Goal: Task Accomplishment & Management: Complete application form

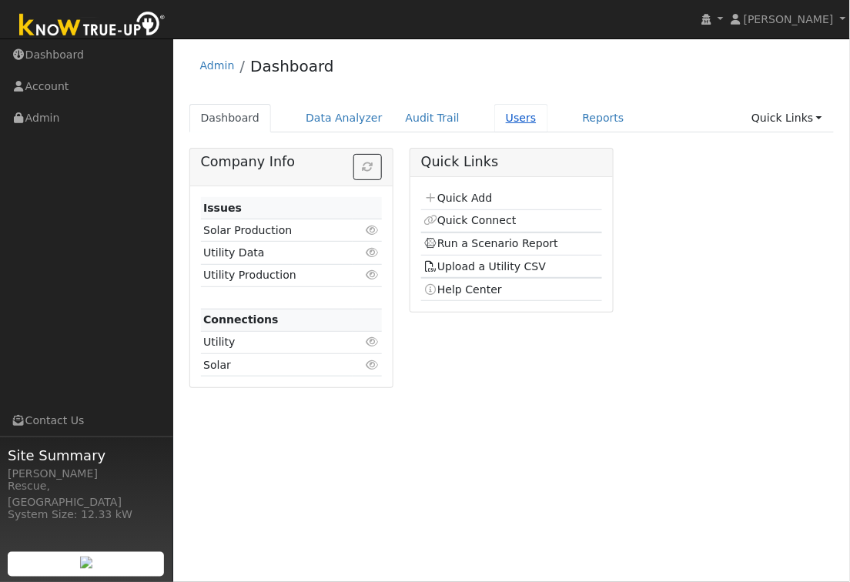
click at [518, 134] on div "Dashboard Data Analyzer Audit Trail Users Reports Quick Links Quick Add Quick C…" at bounding box center [511, 126] width 645 height 44
drag, startPoint x: 513, startPoint y: 125, endPoint x: 550, endPoint y: 139, distance: 39.7
click at [513, 125] on link "Users" at bounding box center [521, 118] width 54 height 28
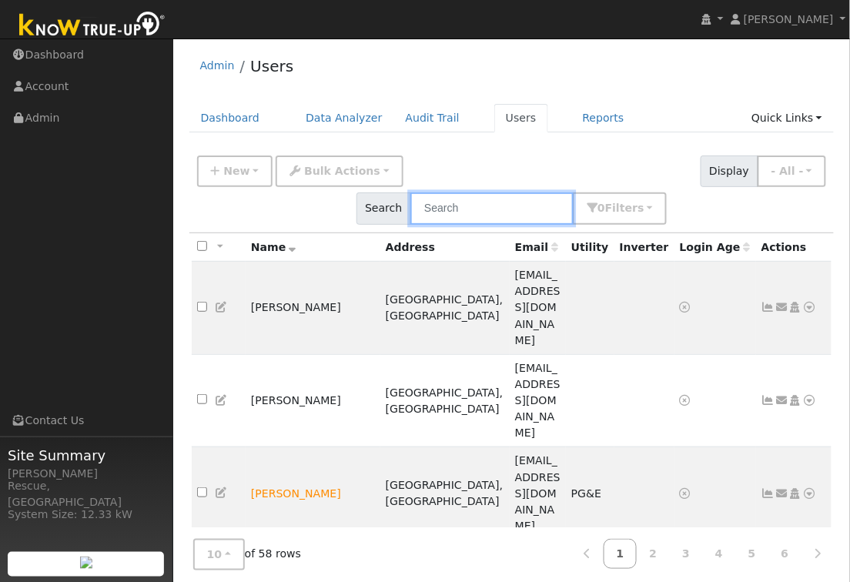
click at [573, 192] on input "text" at bounding box center [491, 208] width 163 height 32
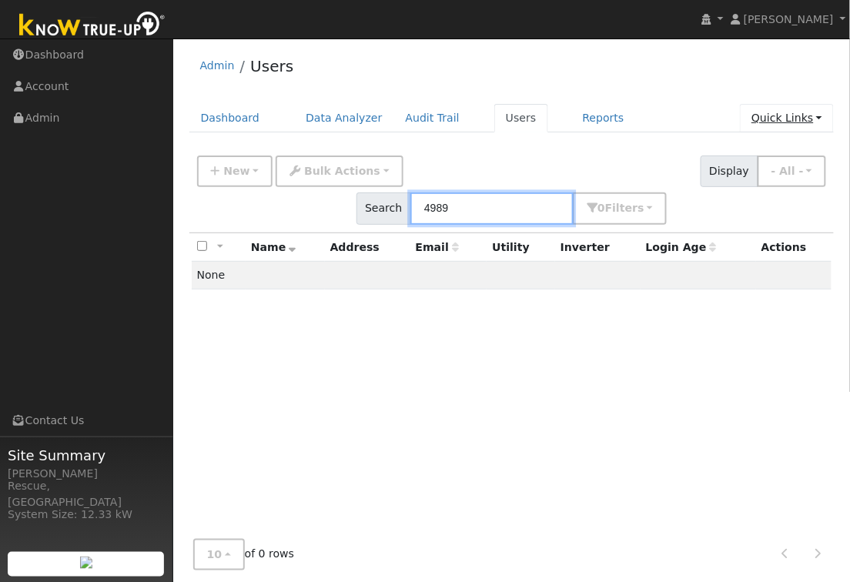
type input "4989"
click at [806, 123] on link "Quick Links" at bounding box center [787, 118] width 94 height 28
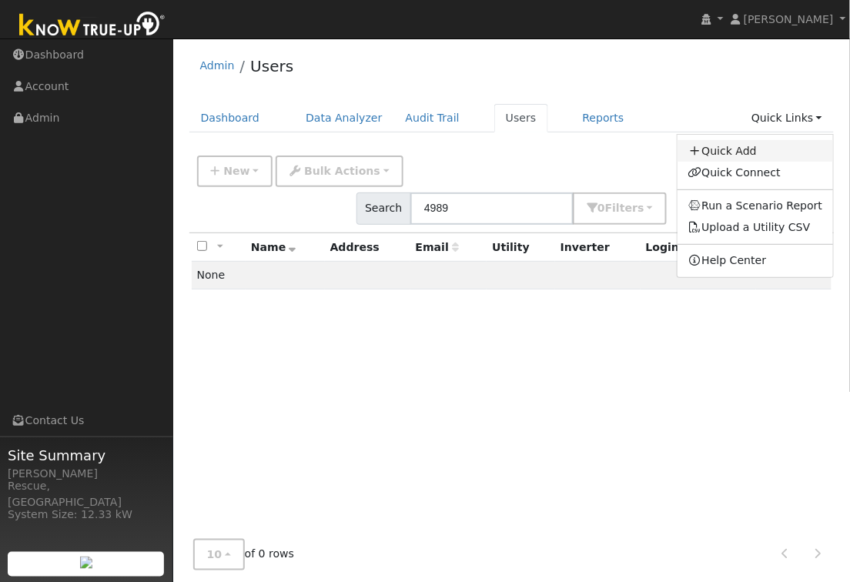
click at [760, 145] on link "Quick Add" at bounding box center [755, 151] width 156 height 22
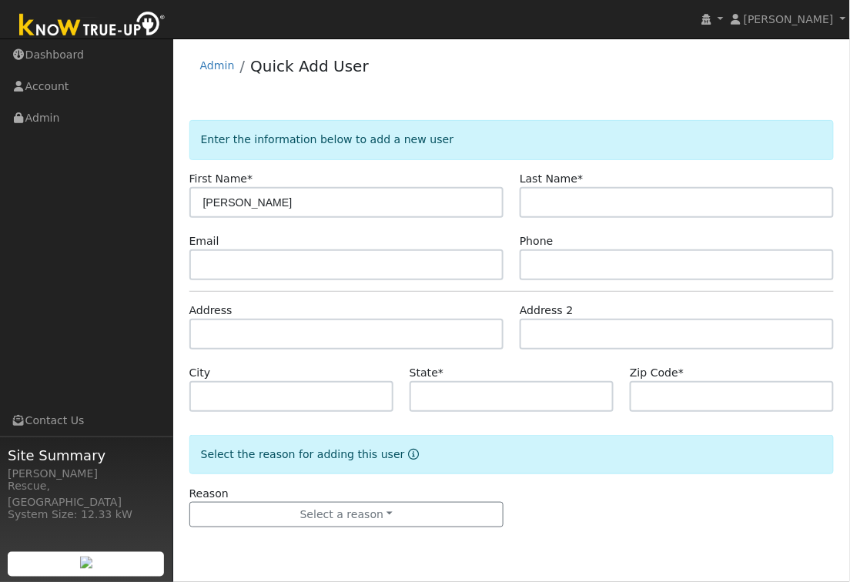
type input "Marian"
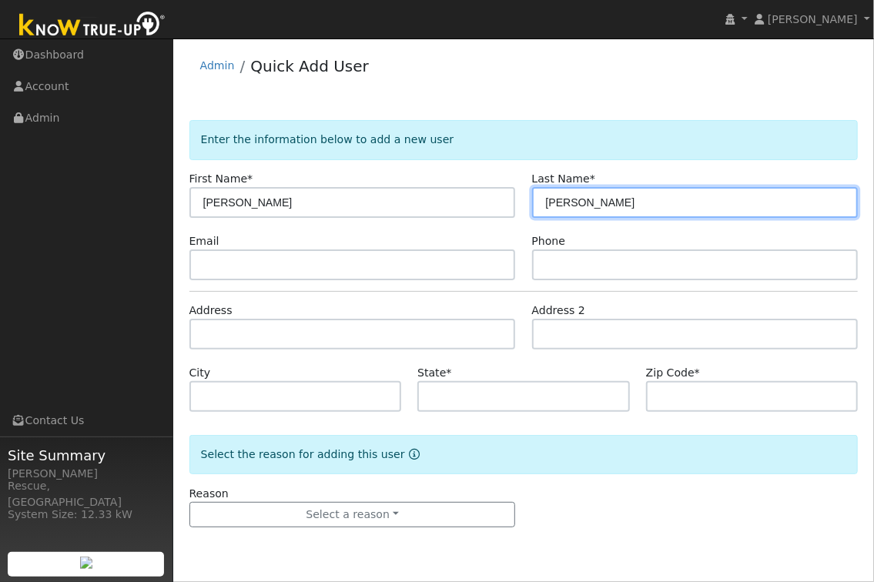
type input "Perry"
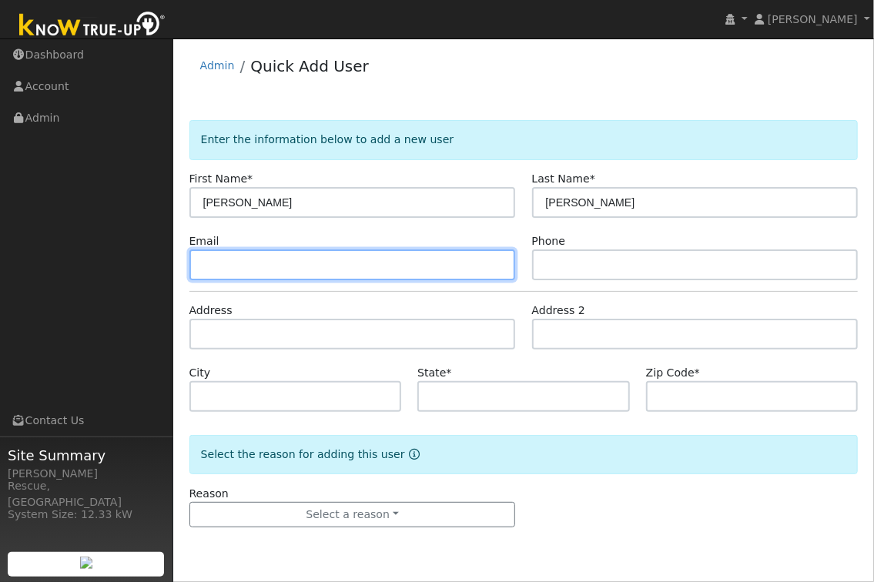
click at [231, 268] on input "text" at bounding box center [352, 264] width 326 height 31
type input "marperry1@hotmail.com"
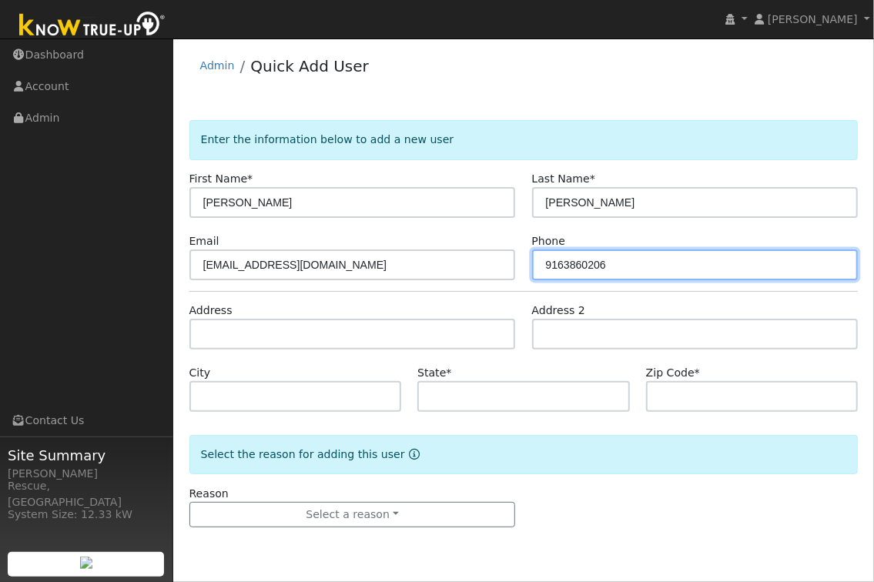
type input "9163860206"
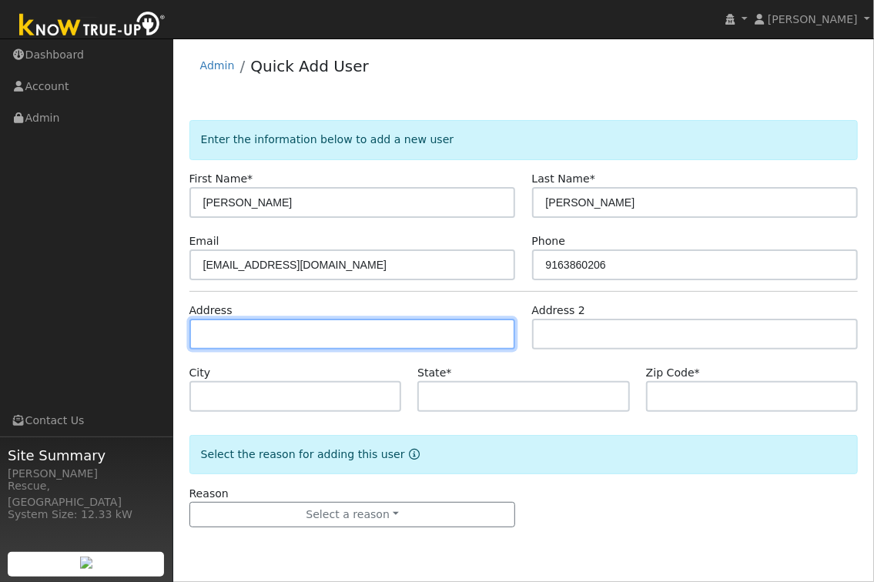
click at [241, 336] on input "text" at bounding box center [352, 334] width 326 height 31
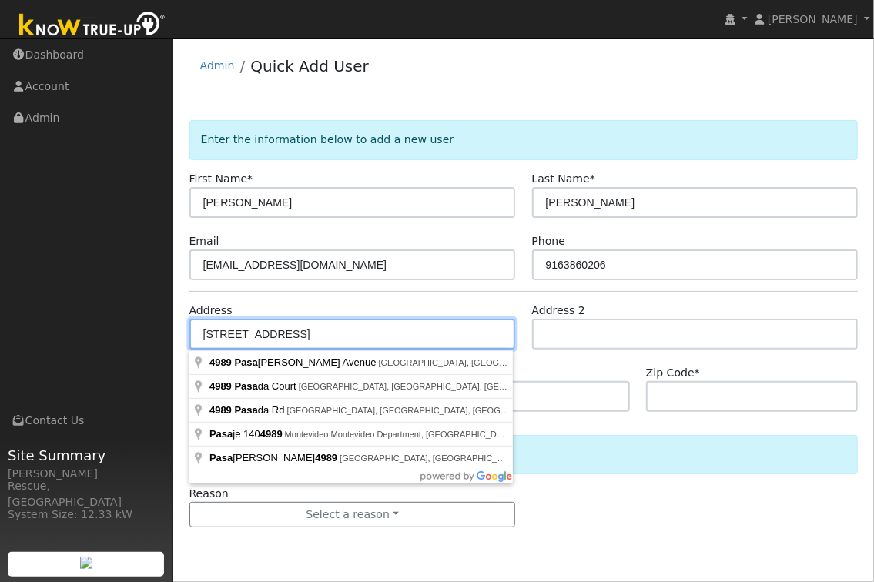
type input "4989 Pasadena Avenue"
type input "Sacramento"
type input "CA"
type input "95841"
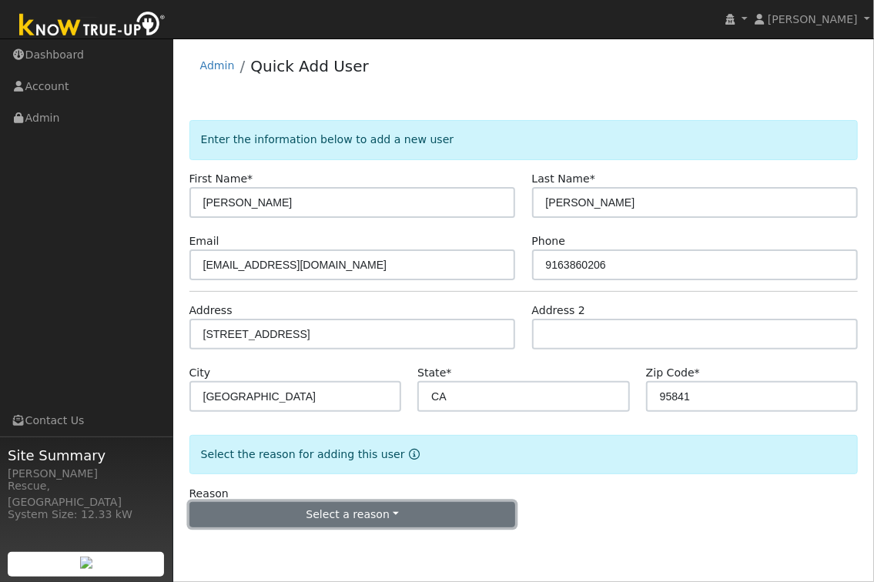
click at [346, 521] on button "Select a reason" at bounding box center [352, 515] width 326 height 26
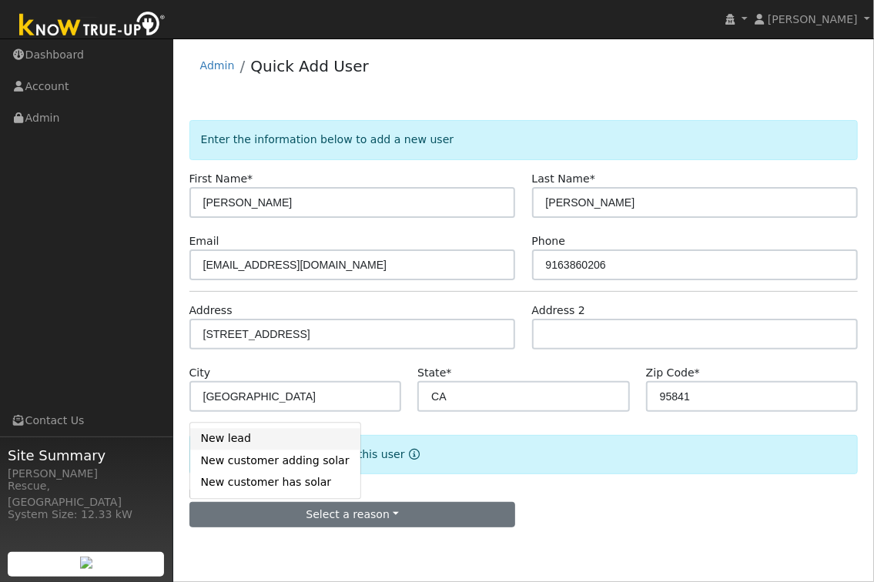
drag, startPoint x: 258, startPoint y: 433, endPoint x: 270, endPoint y: 438, distance: 13.2
click at [258, 433] on link "New lead" at bounding box center [275, 439] width 170 height 22
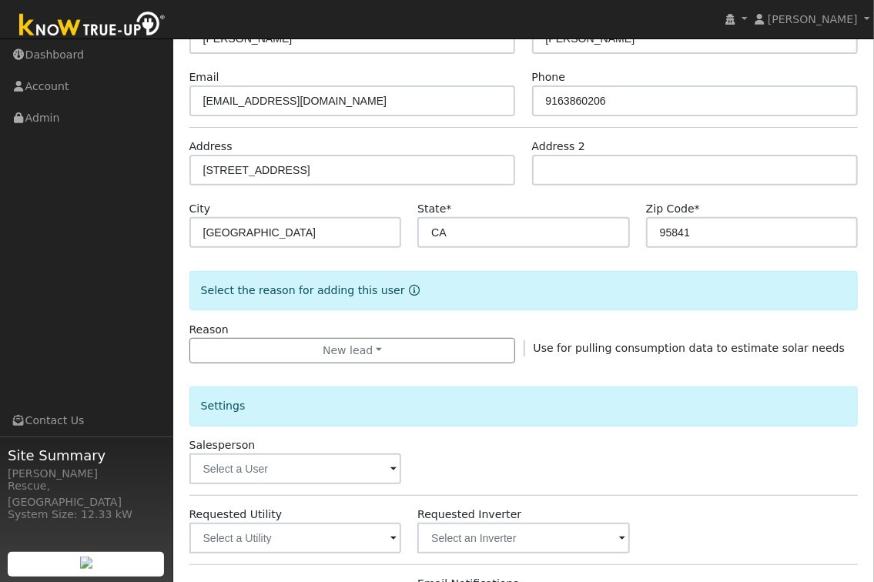
scroll to position [223, 0]
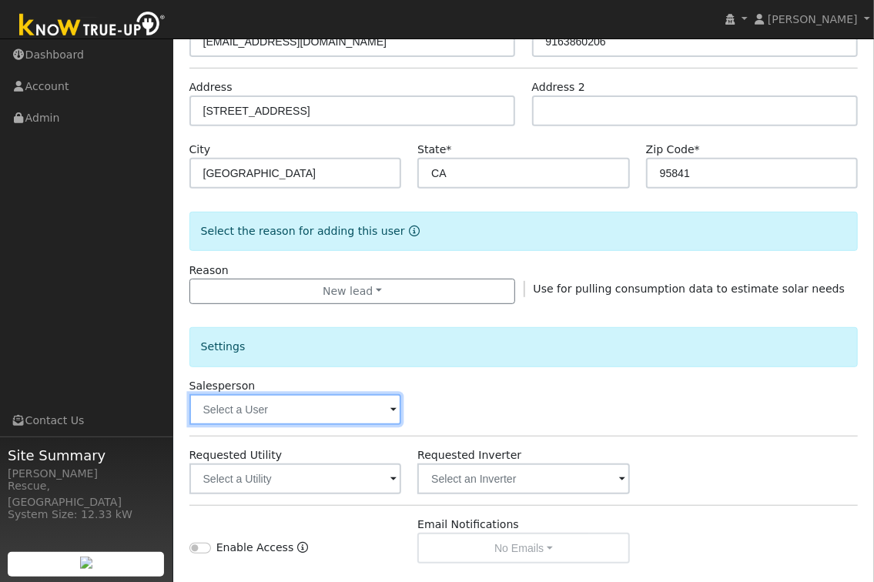
click at [310, 403] on input "text" at bounding box center [295, 409] width 212 height 31
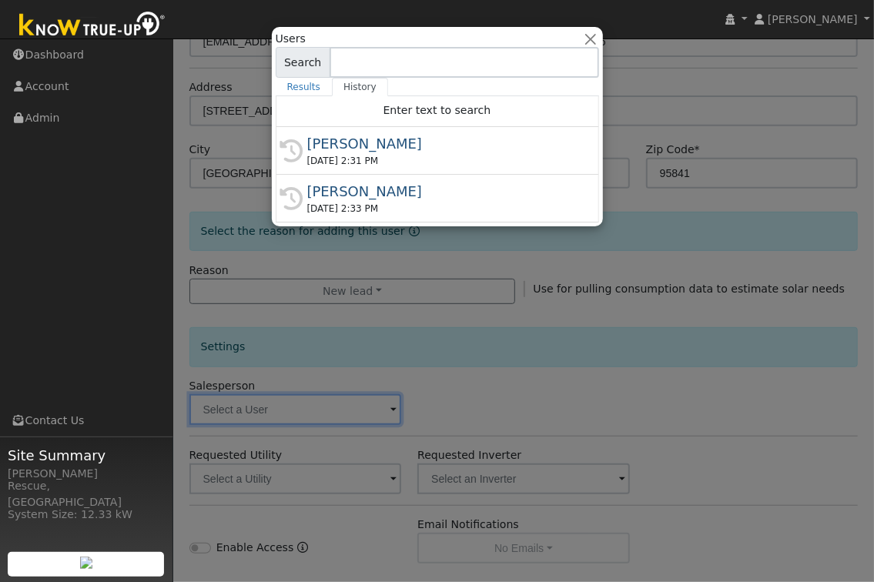
drag, startPoint x: 411, startPoint y: 156, endPoint x: 413, endPoint y: 239, distance: 83.2
click at [411, 156] on div "08/11/2025 2:31 PM" at bounding box center [444, 161] width 274 height 14
type input "[PERSON_NAME]"
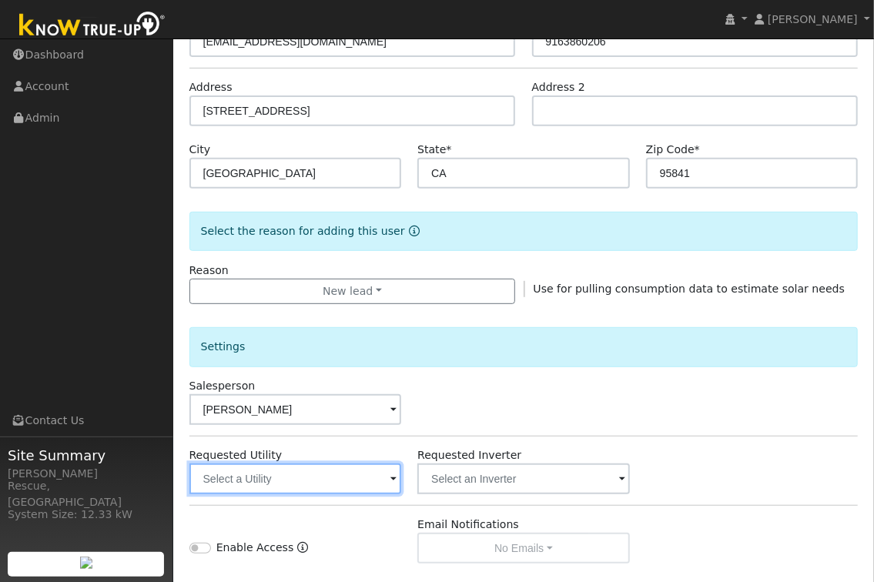
click at [370, 471] on input "text" at bounding box center [295, 478] width 212 height 31
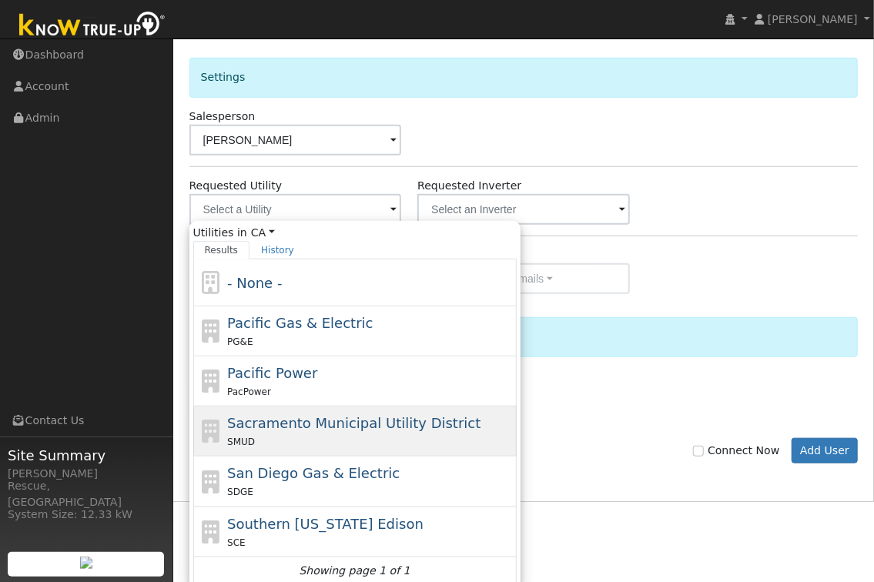
click at [356, 442] on div "SMUD" at bounding box center [370, 441] width 286 height 16
type input "Sacramento Municipal Utility District"
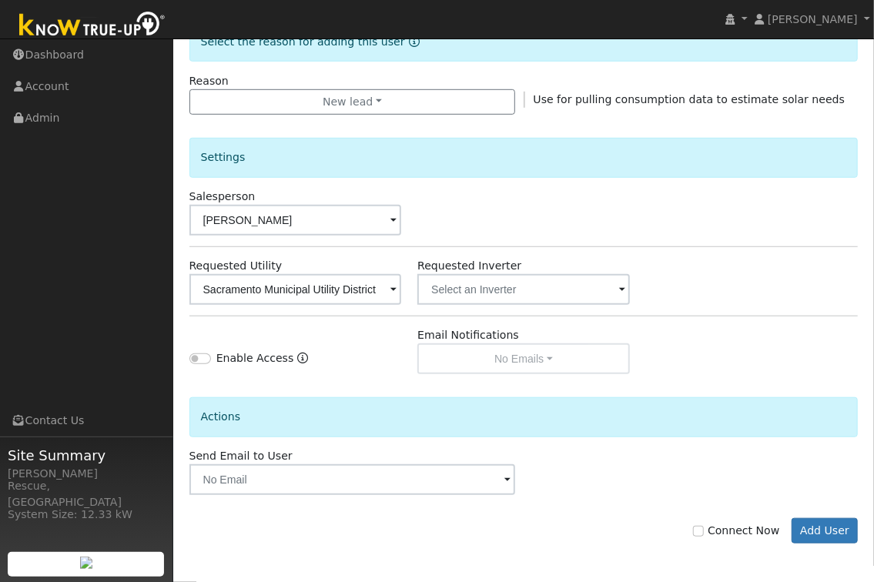
scroll to position [413, 0]
click at [402, 292] on input "text" at bounding box center [295, 289] width 212 height 31
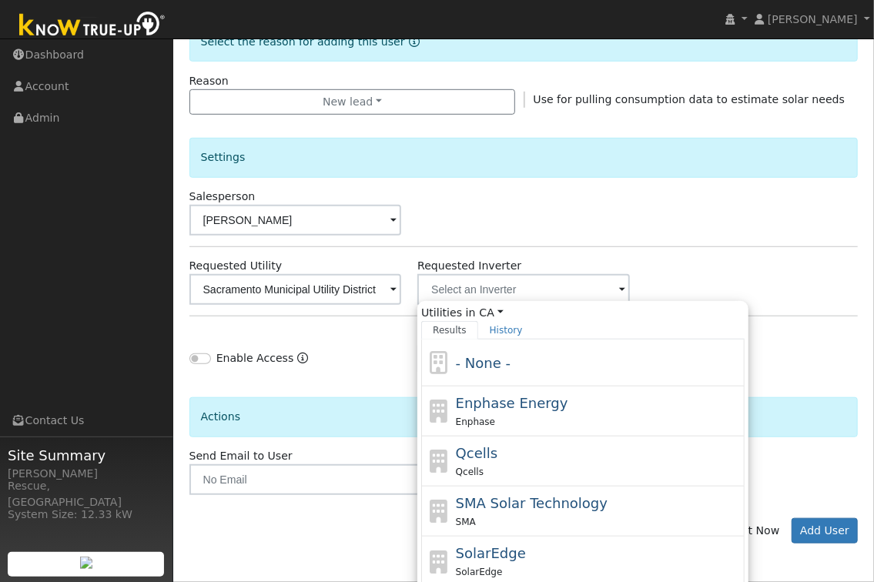
click at [527, 356] on div "- None -" at bounding box center [599, 363] width 286 height 21
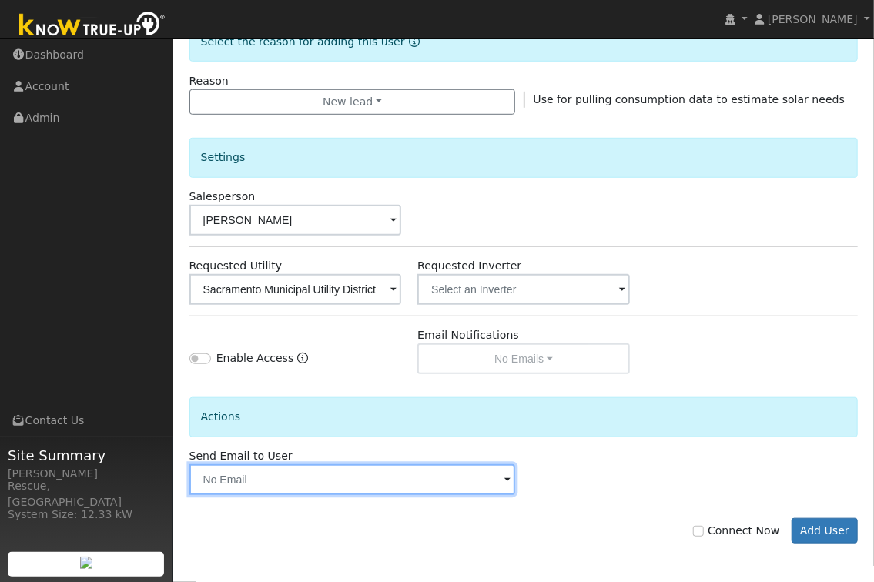
click at [399, 487] on input "text" at bounding box center [352, 479] width 326 height 31
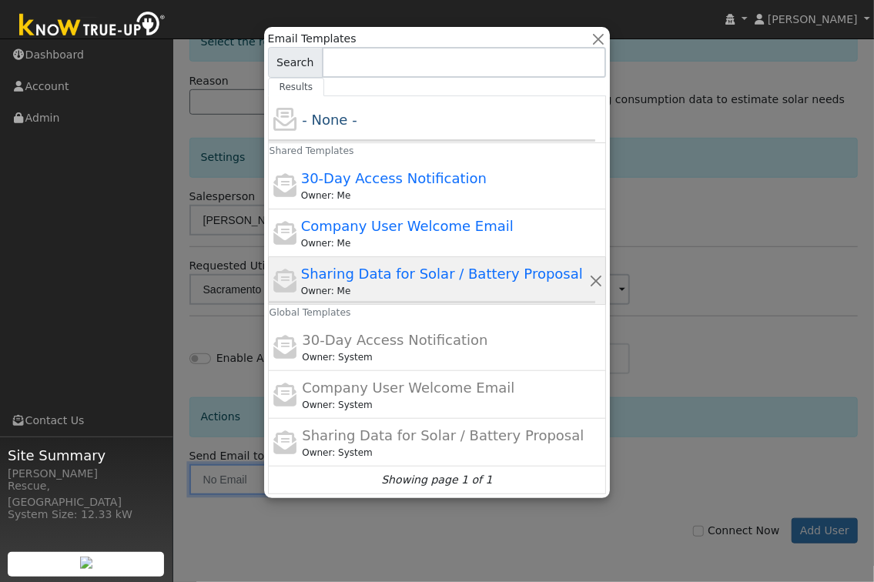
click at [466, 278] on span "Sharing Data for Solar / Battery Proposal" at bounding box center [442, 274] width 282 height 16
type input "Sharing Data for Solar / Battery Proposal"
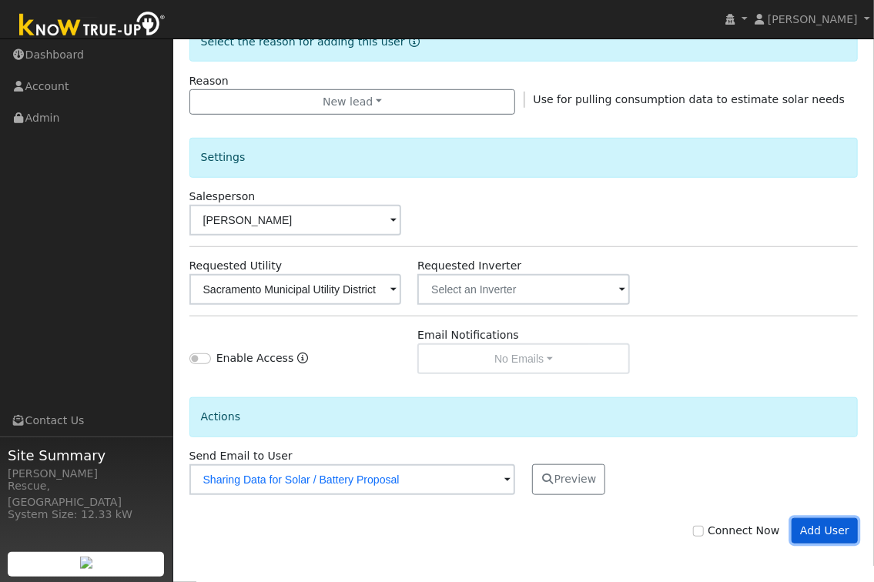
drag, startPoint x: 837, startPoint y: 536, endPoint x: 865, endPoint y: 516, distance: 34.2
click at [837, 536] on button "Add User" at bounding box center [824, 531] width 67 height 26
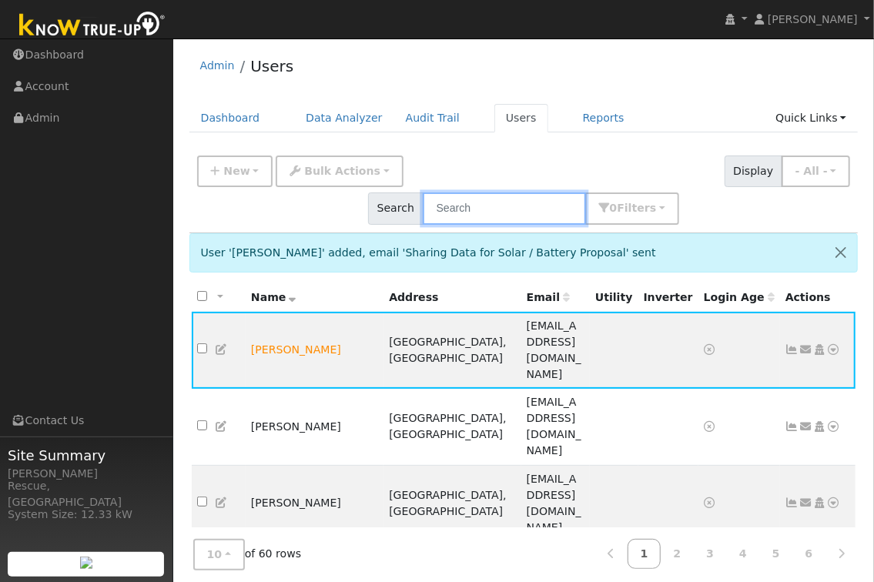
click at [586, 192] on input "text" at bounding box center [504, 208] width 163 height 32
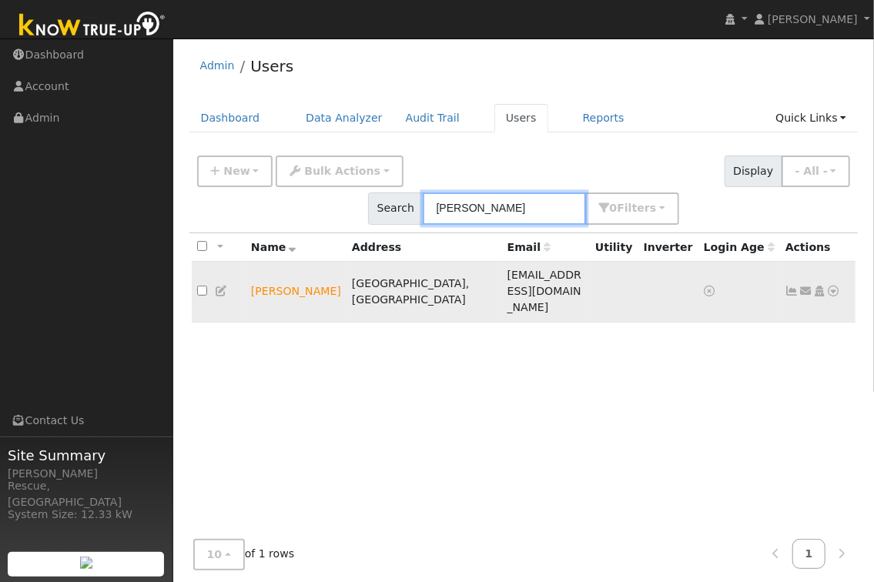
type input "parker"
click at [226, 286] on icon at bounding box center [222, 291] width 14 height 11
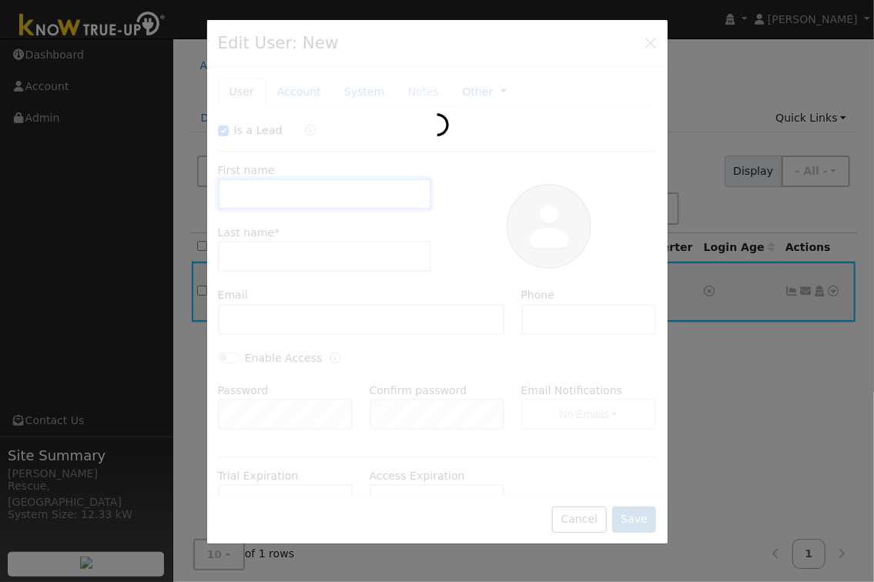
checkbox input "true"
type input "Parker"
type input "Wilborn"
type input "parkercwilborn@yahoo.com"
type input "9163163061"
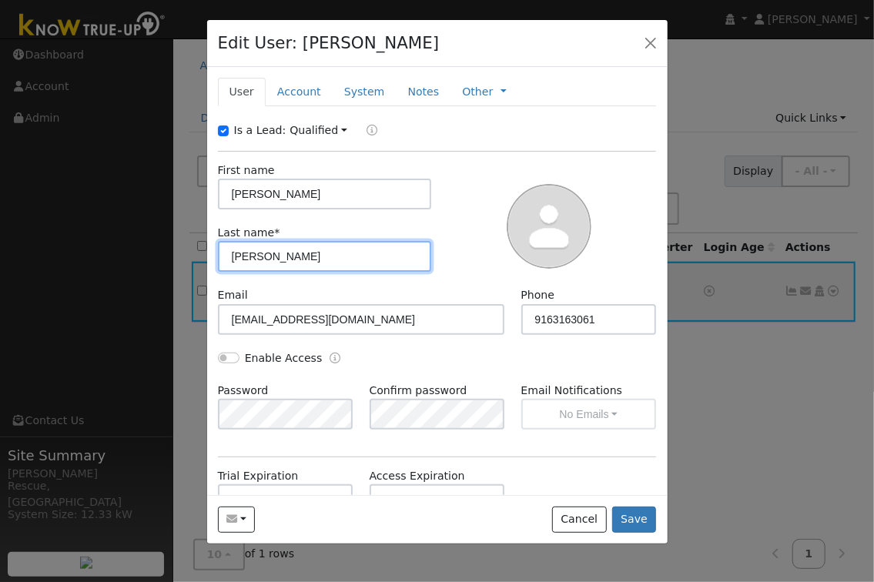
click at [285, 261] on input "Wilborn" at bounding box center [325, 256] width 214 height 31
type input "Wilbourn"
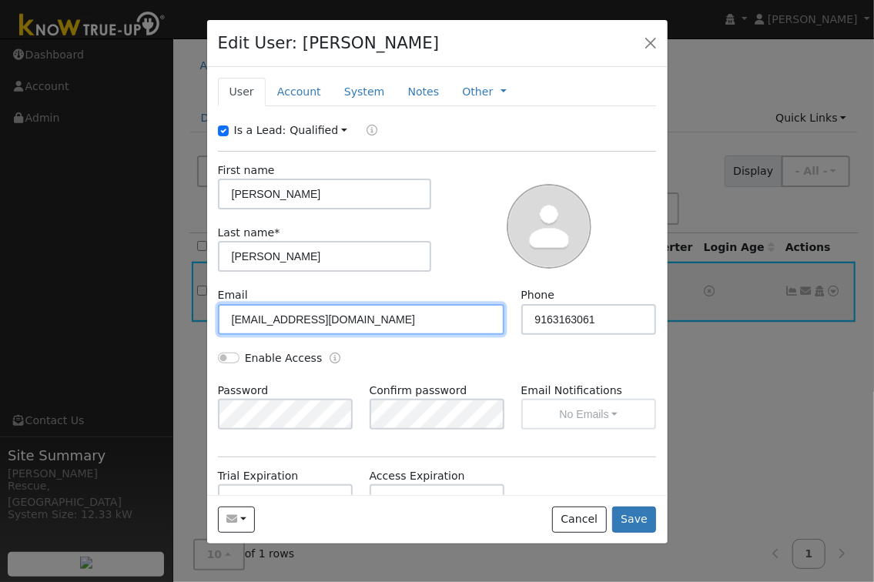
drag, startPoint x: 292, startPoint y: 316, endPoint x: 300, endPoint y: 320, distance: 9.3
click at [295, 318] on input "parkercwilborn@yahoo.com" at bounding box center [361, 319] width 287 height 31
type input "parkercwilbourn@yahoo.com"
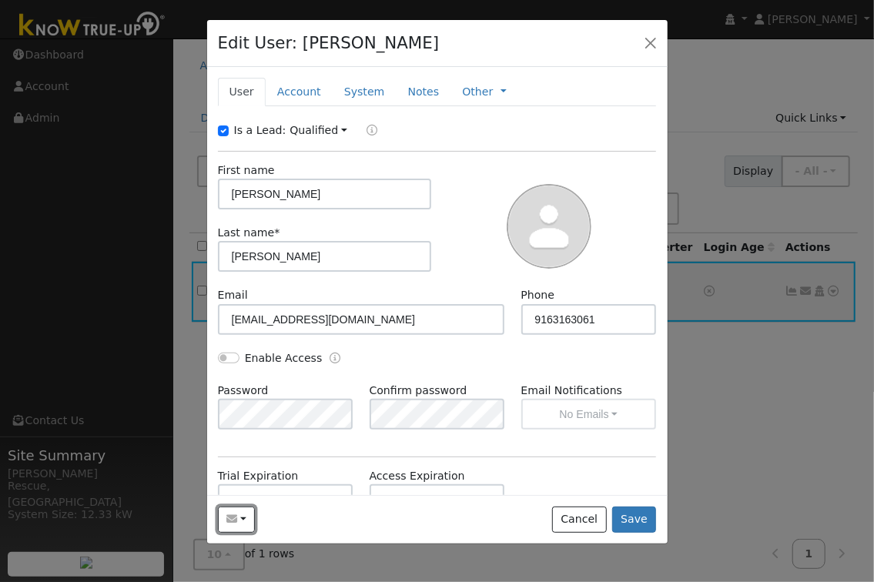
click at [245, 515] on button "button" at bounding box center [237, 519] width 38 height 26
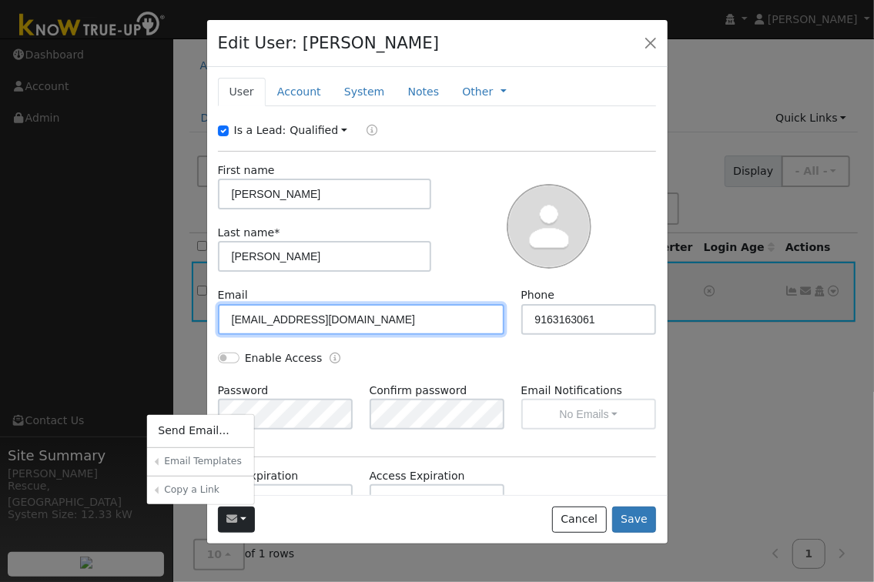
drag, startPoint x: 383, startPoint y: 329, endPoint x: 391, endPoint y: 323, distance: 9.9
click at [383, 329] on input "parkercwilbourn@yahoo.com" at bounding box center [361, 319] width 287 height 31
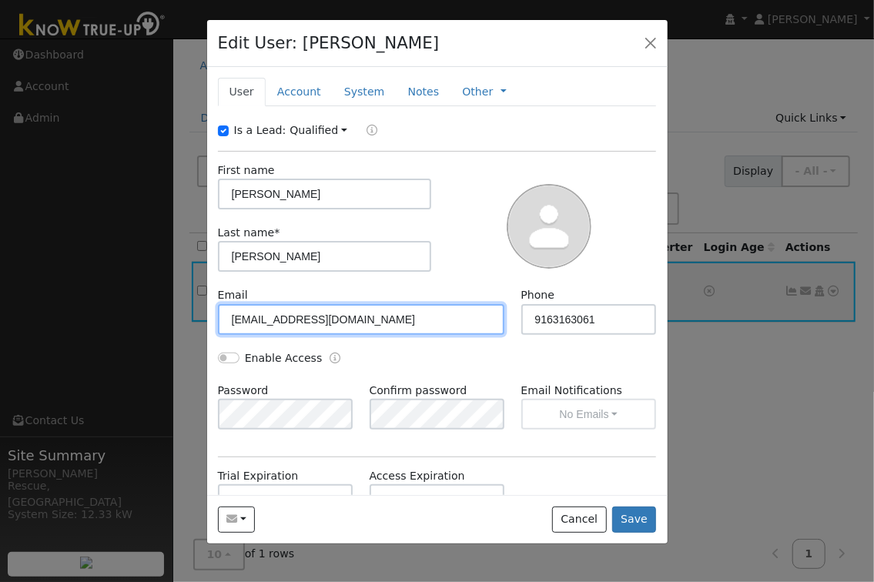
drag, startPoint x: 387, startPoint y: 319, endPoint x: 210, endPoint y: 306, distance: 177.5
click at [210, 306] on div "Email parkercwilbourn@yahoo.com" at bounding box center [360, 310] width 303 height 47
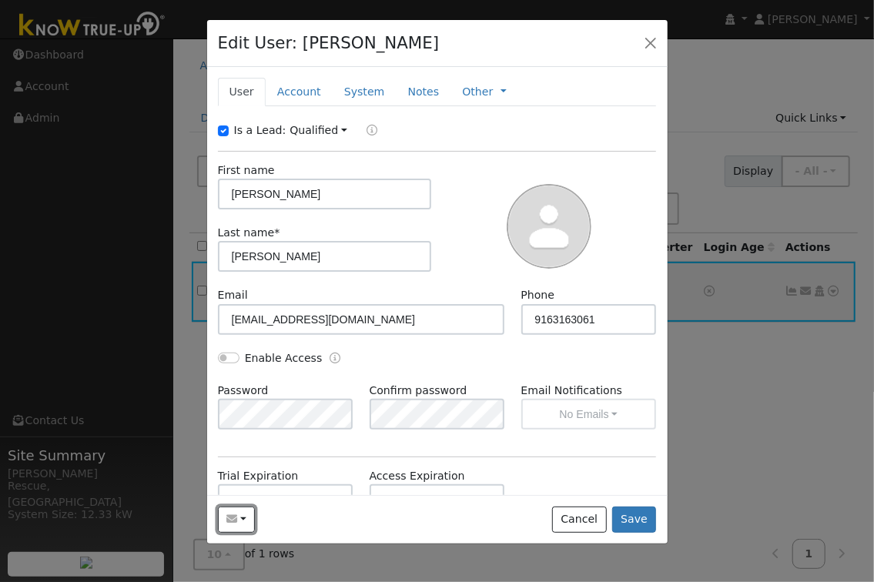
click at [225, 520] on button "button" at bounding box center [237, 519] width 38 height 26
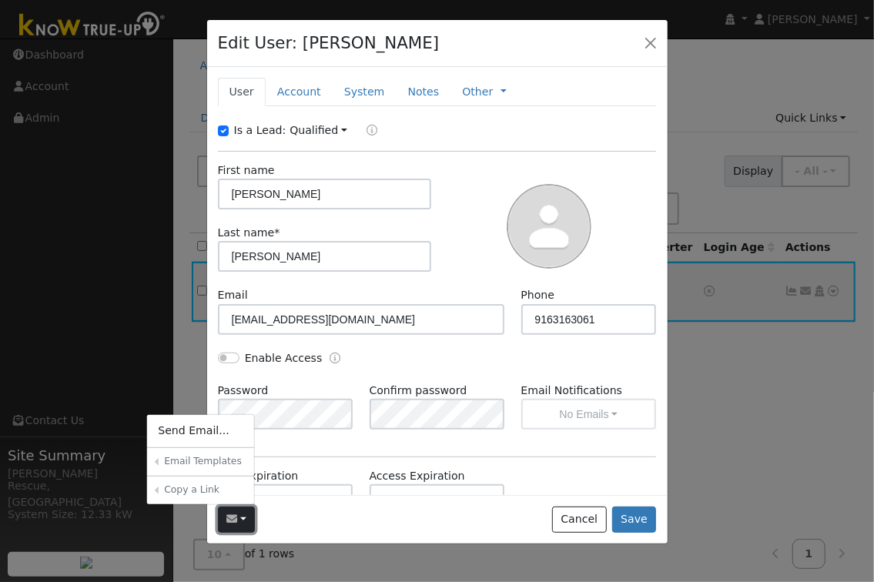
scroll to position [5, 0]
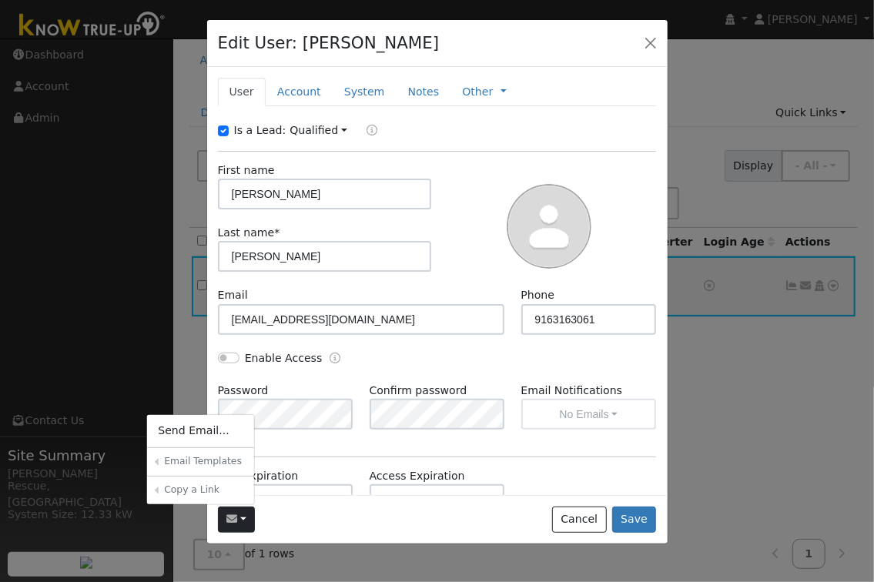
drag, startPoint x: 56, startPoint y: 533, endPoint x: 81, endPoint y: 534, distance: 24.7
click at [0, 0] on link "Sharing Data for Solar / Battery Proposal" at bounding box center [0, 0] width 0 height 0
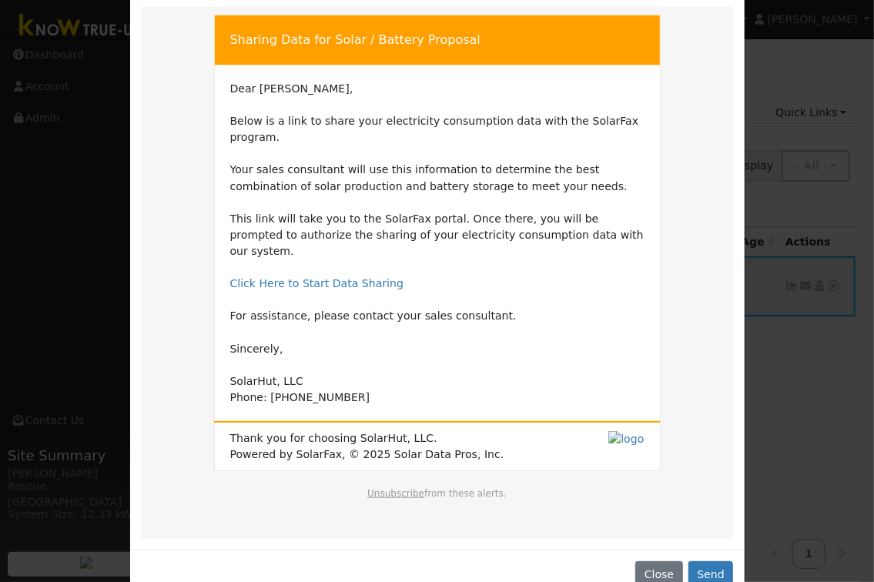
scroll to position [90, 0]
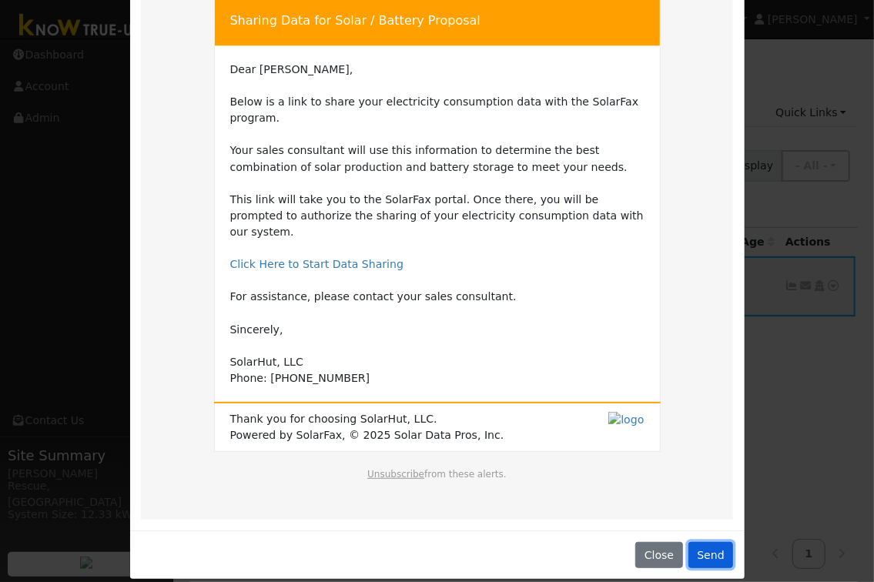
click at [699, 542] on button "Send" at bounding box center [710, 555] width 45 height 26
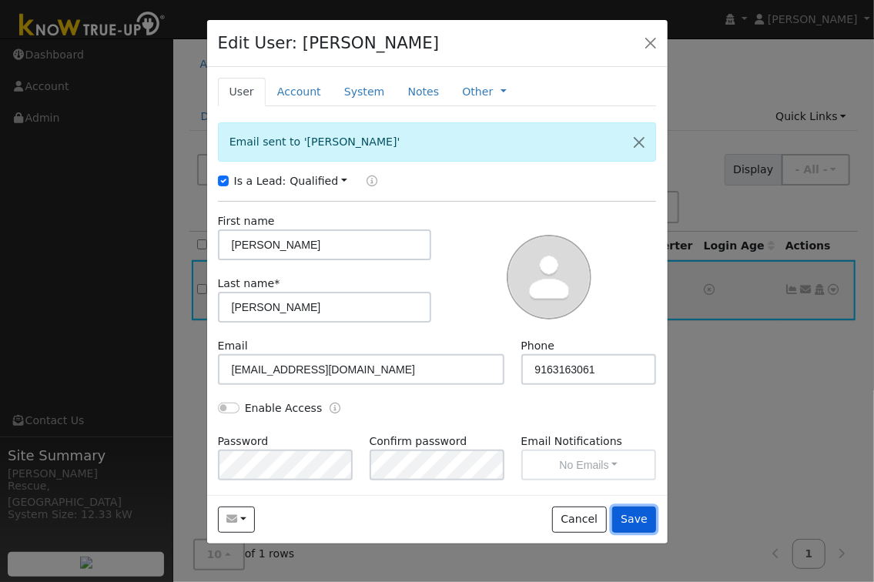
click at [644, 521] on button "Save" at bounding box center [634, 519] width 45 height 26
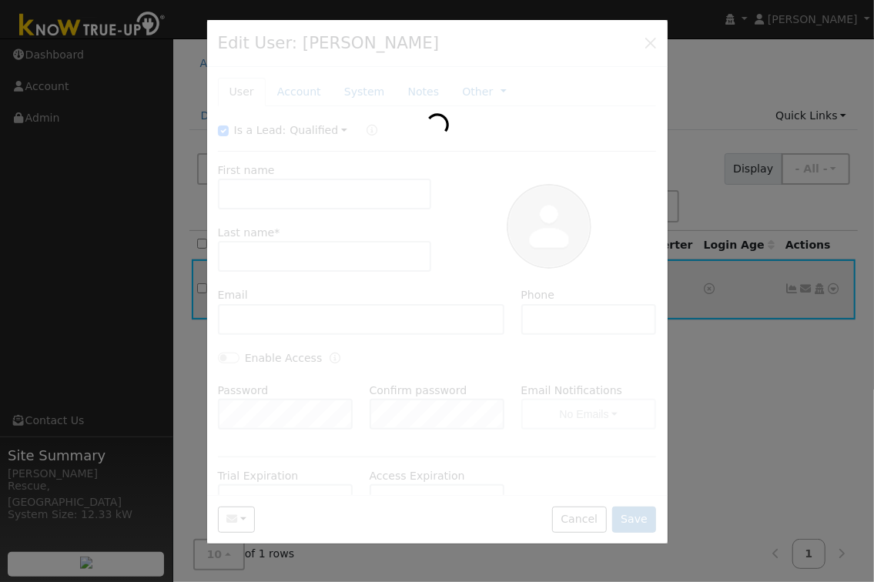
scroll to position [2, 0]
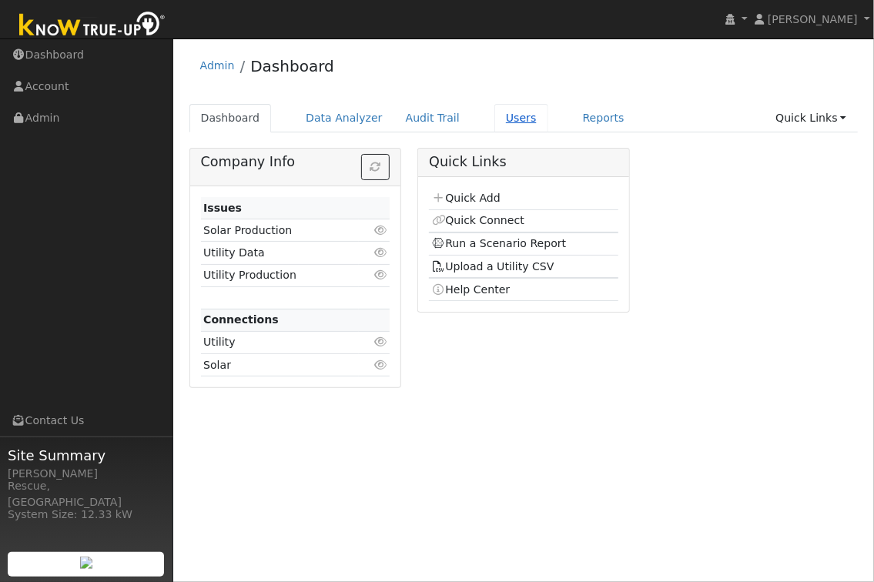
click at [510, 122] on link "Users" at bounding box center [521, 118] width 54 height 28
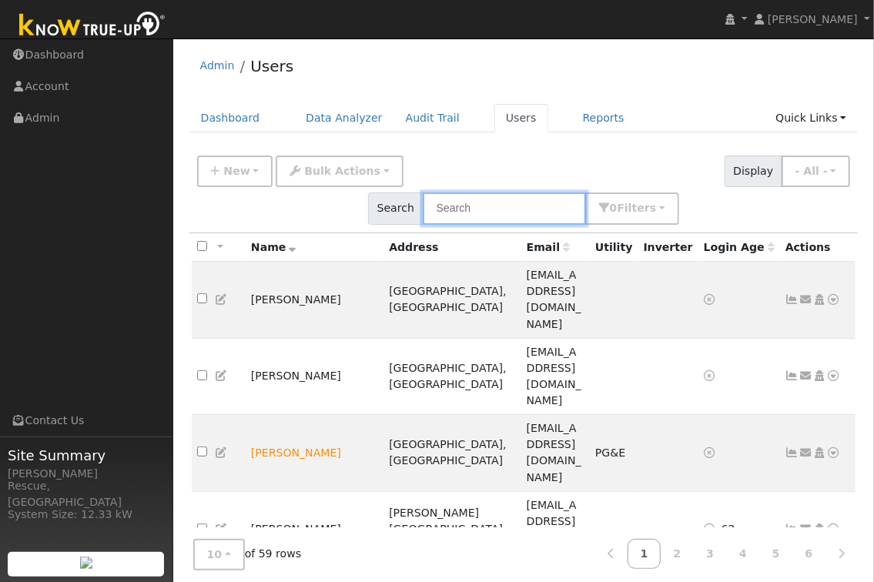
click at [586, 192] on input "text" at bounding box center [504, 208] width 163 height 32
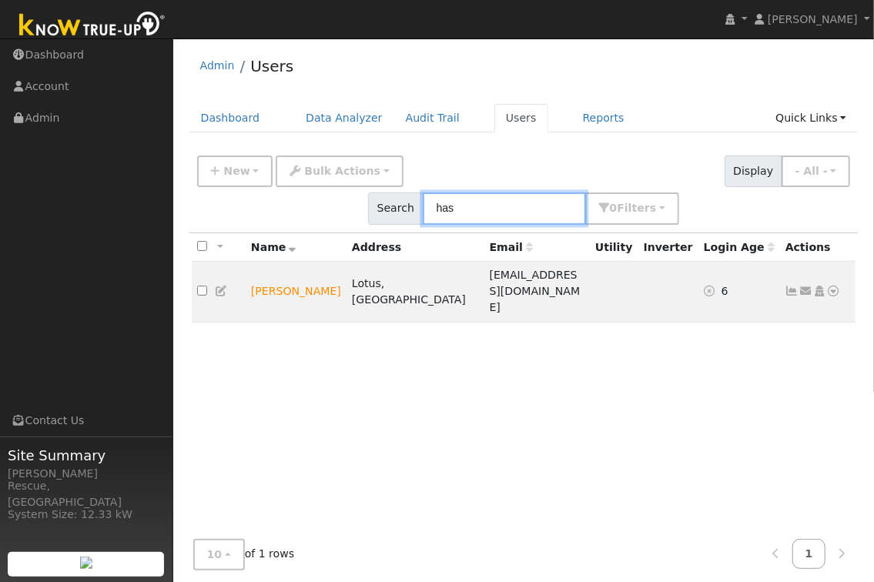
type input "has"
click at [830, 286] on icon at bounding box center [834, 291] width 14 height 11
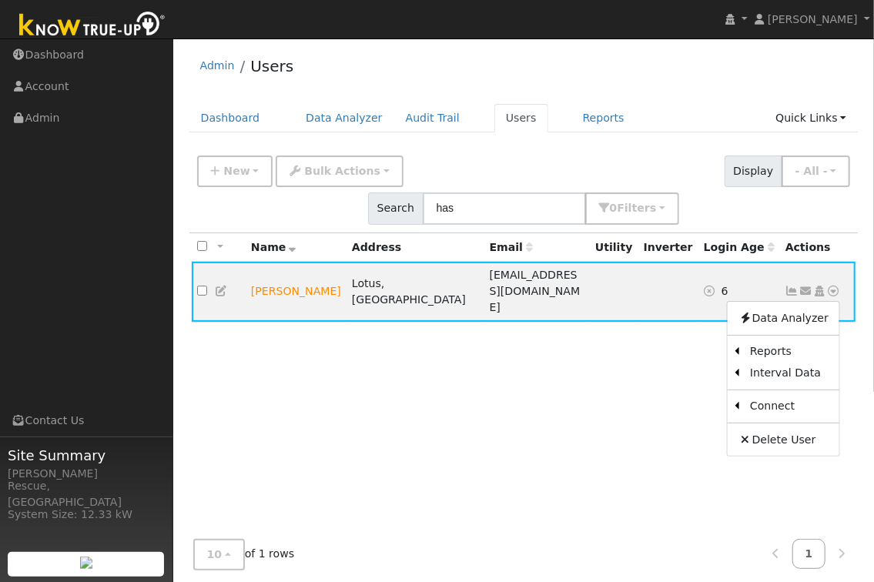
click at [222, 286] on icon at bounding box center [222, 291] width 14 height 11
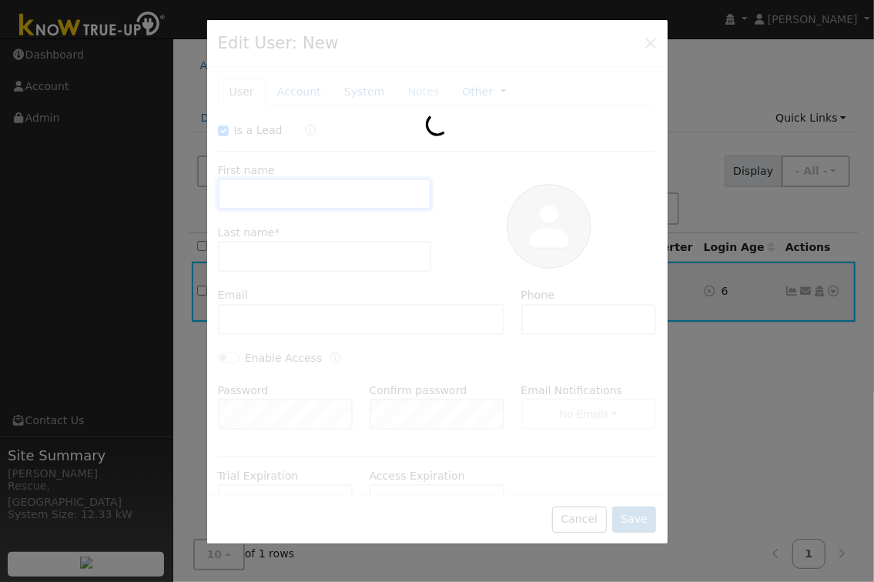
checkbox input "true"
type input "[PERSON_NAME]"
type input "[EMAIL_ADDRESS][DOMAIN_NAME]"
type input "4085944090"
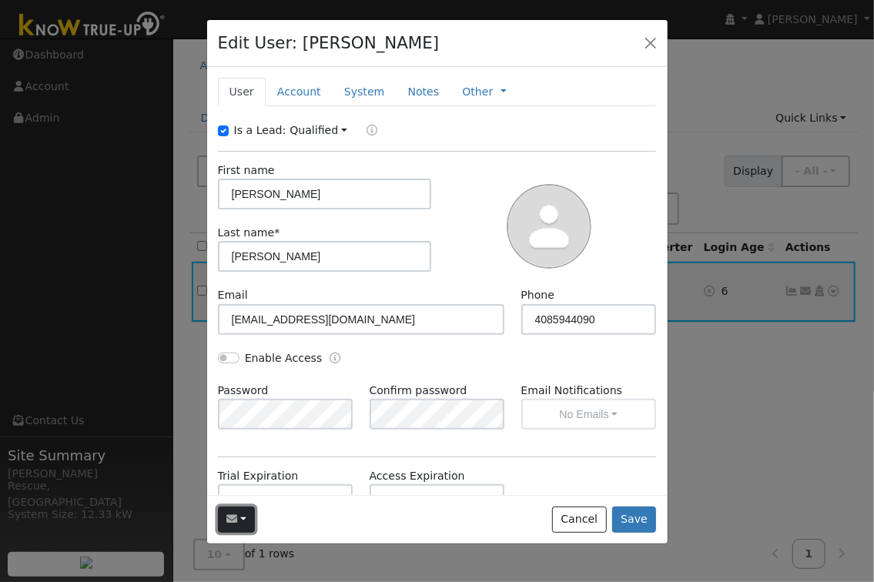
click at [226, 515] on button "button" at bounding box center [237, 519] width 38 height 26
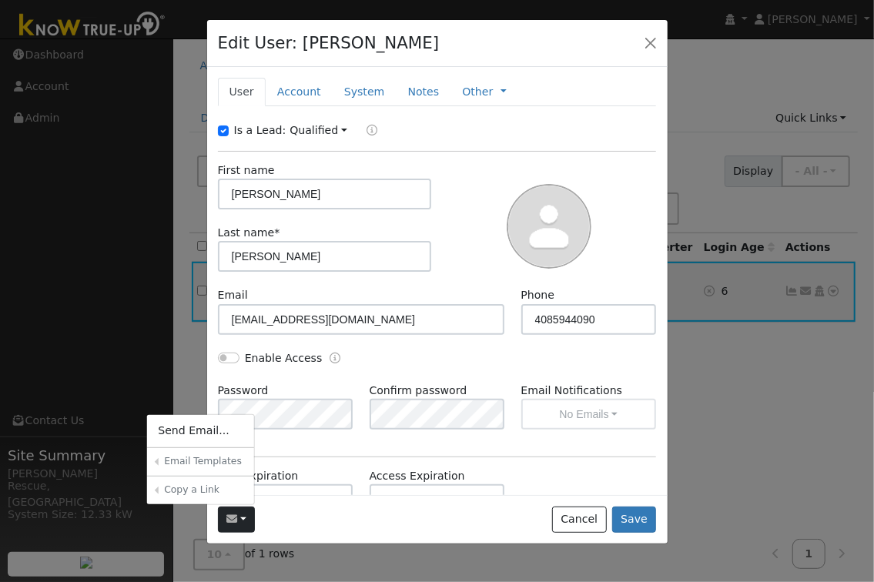
click at [0, 0] on ul "Shared Templates 30-Day Access Notification Company User Welcome Email Sharing …" at bounding box center [0, 0] width 0 height 0
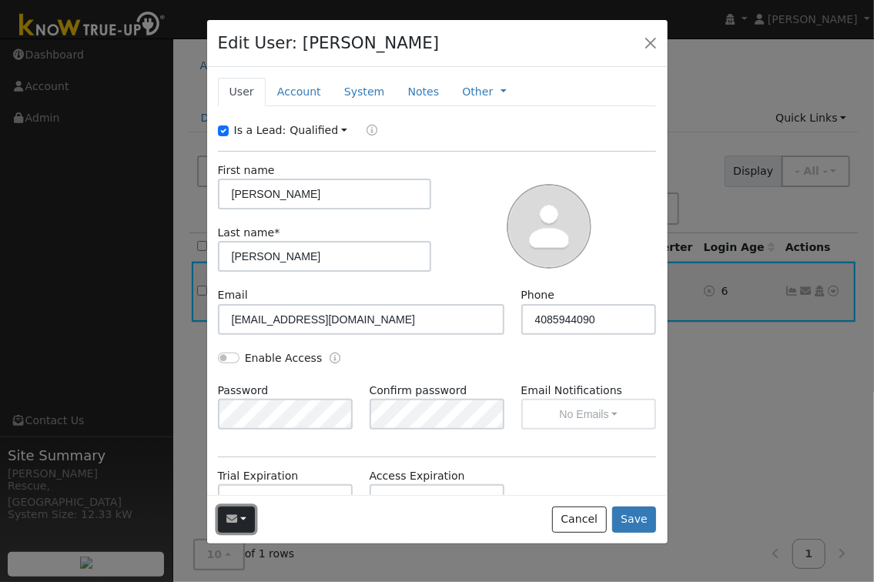
drag, startPoint x: 237, startPoint y: 516, endPoint x: 222, endPoint y: 510, distance: 15.6
click at [236, 515] on icon "button" at bounding box center [231, 518] width 11 height 11
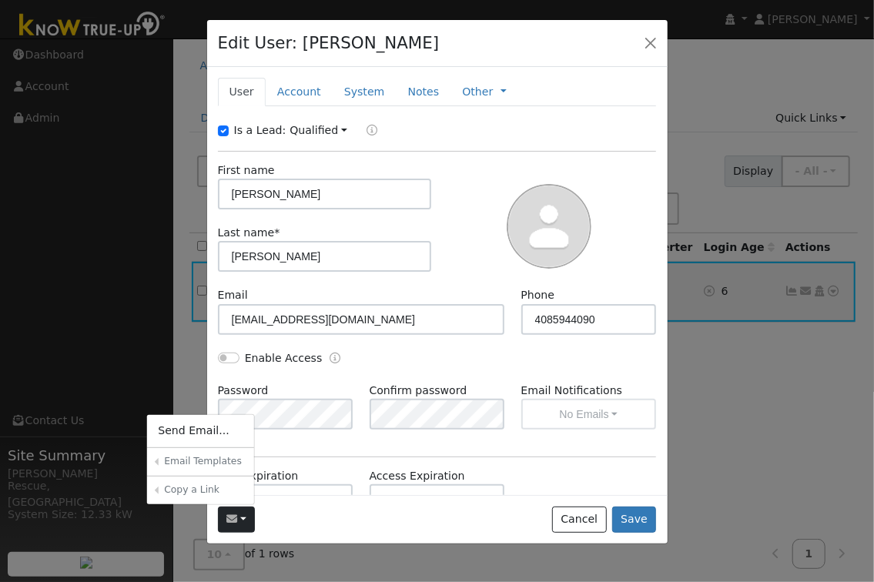
drag, startPoint x: 351, startPoint y: 530, endPoint x: 271, endPoint y: 524, distance: 80.2
click at [349, 530] on div "Send Email... Email Templates Shared Templates 30-Day Access Notification Compa…" at bounding box center [437, 519] width 460 height 48
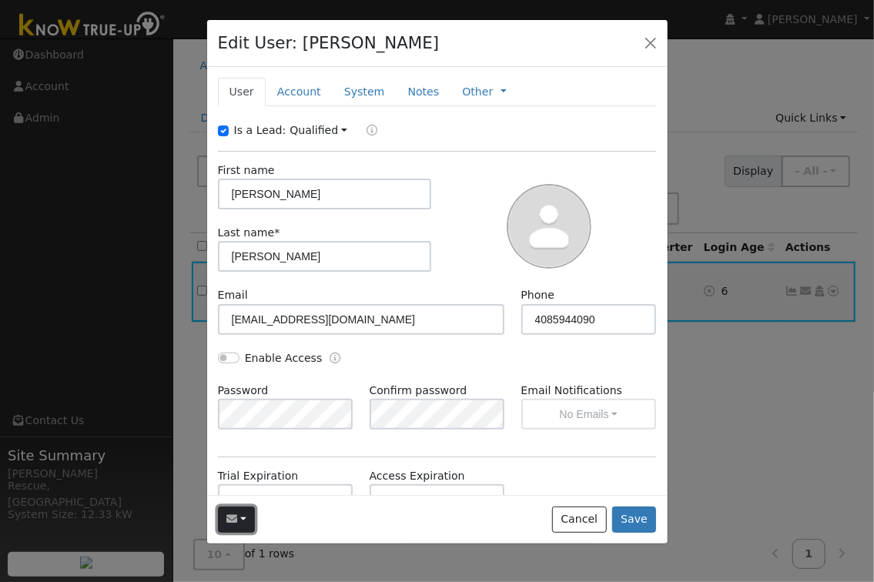
click at [228, 518] on icon "button" at bounding box center [231, 518] width 11 height 11
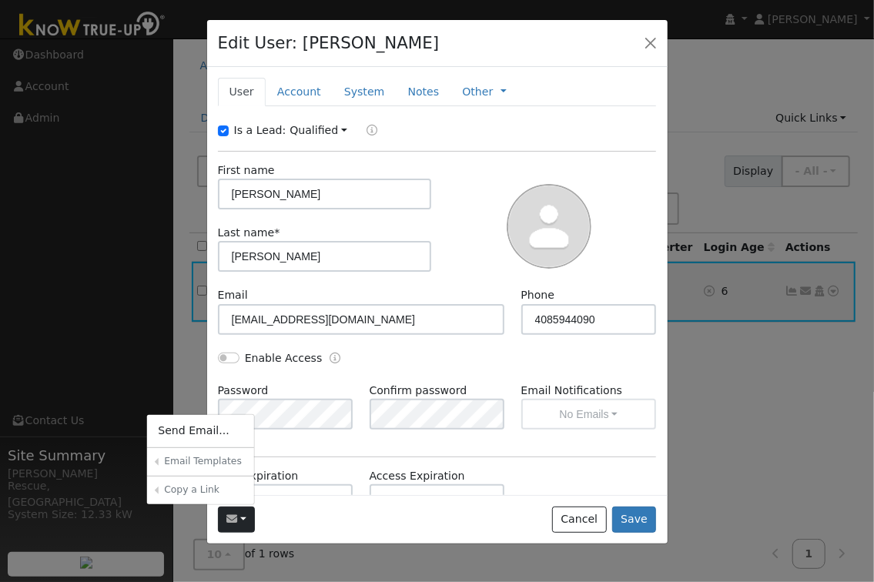
click at [0, 0] on link "Sharing Data for Solar / Battery Proposal" at bounding box center [0, 0] width 0 height 0
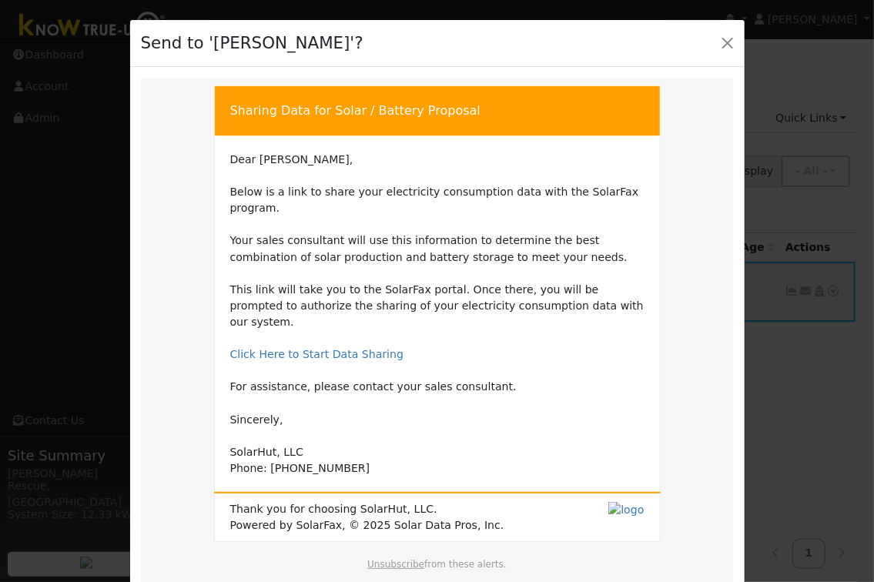
scroll to position [90, 0]
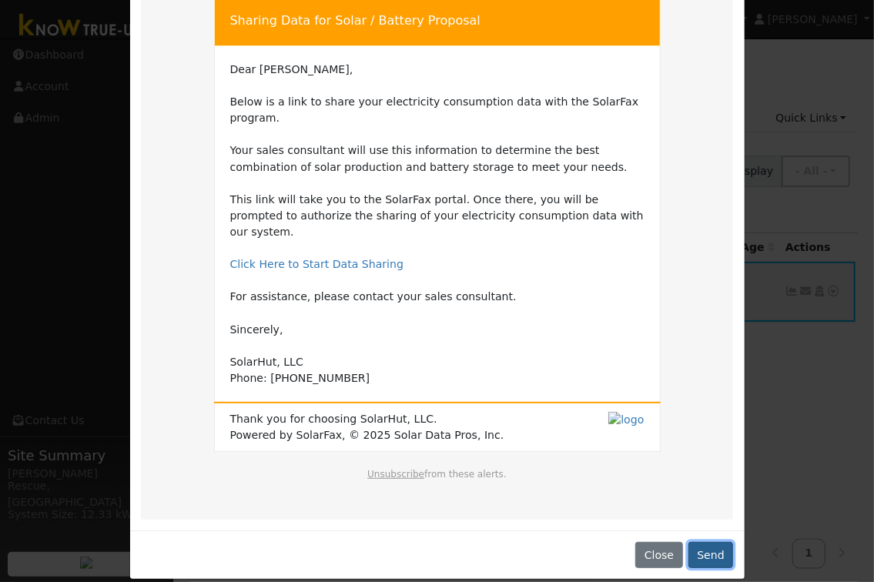
click at [712, 542] on button "Send" at bounding box center [710, 555] width 45 height 26
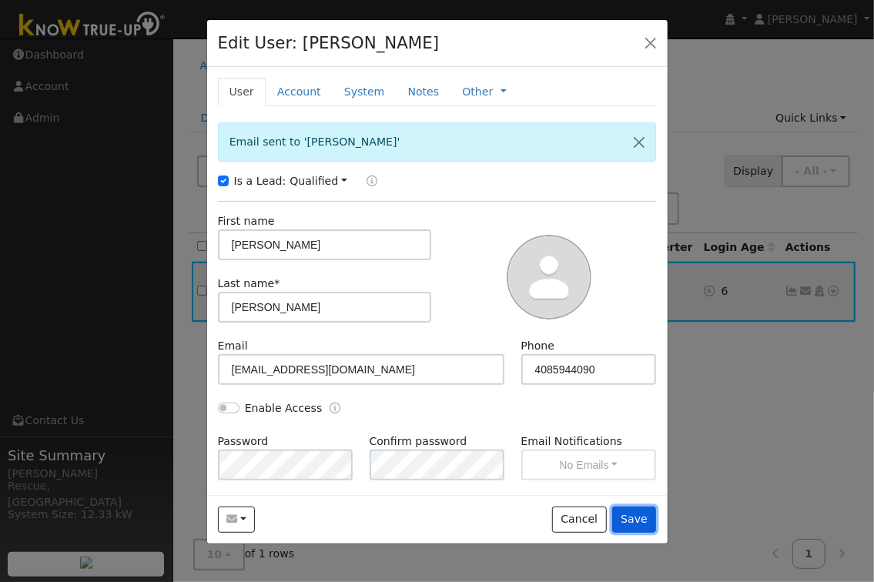
click at [630, 525] on button "Save" at bounding box center [634, 519] width 45 height 26
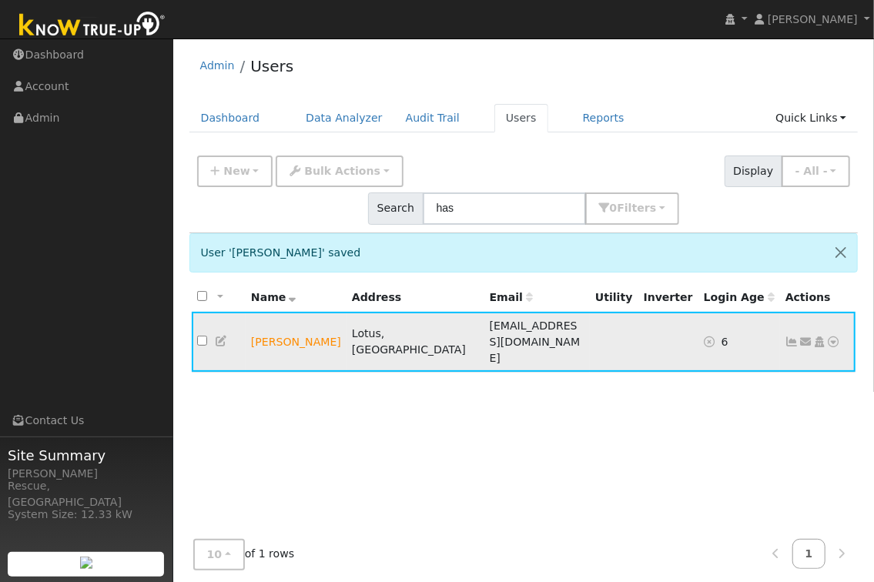
click at [226, 335] on link at bounding box center [222, 341] width 14 height 12
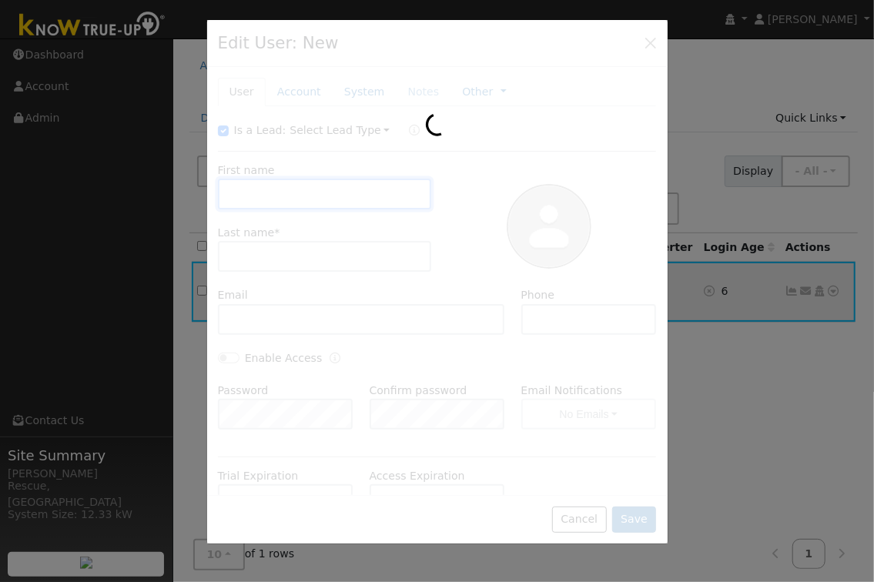
type input "[PERSON_NAME]"
type input "[EMAIL_ADDRESS][DOMAIN_NAME]"
type input "4085944090"
